Goal: Navigation & Orientation: Find specific page/section

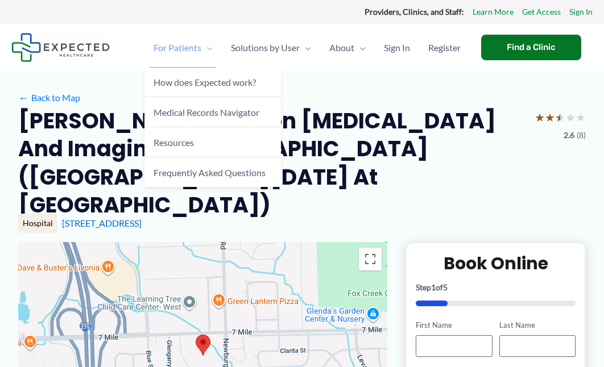
click at [175, 51] on span "For Patients" at bounding box center [178, 48] width 48 height 40
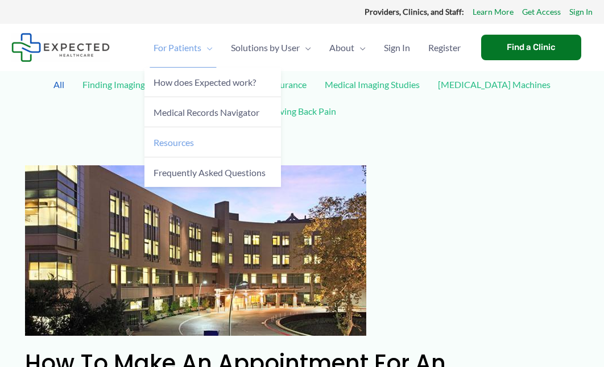
click at [169, 142] on span "Resources" at bounding box center [174, 142] width 40 height 11
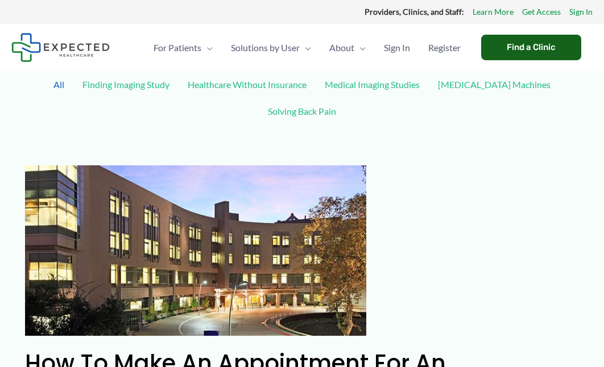
drag, startPoint x: 527, startPoint y: 47, endPoint x: 525, endPoint y: 70, distance: 23.4
click at [527, 47] on div "Find a Clinic" at bounding box center [531, 48] width 100 height 26
